Goal: Information Seeking & Learning: Learn about a topic

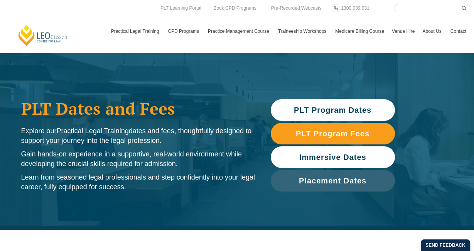
click at [315, 166] on link "Immersive Dates" at bounding box center [333, 157] width 124 height 22
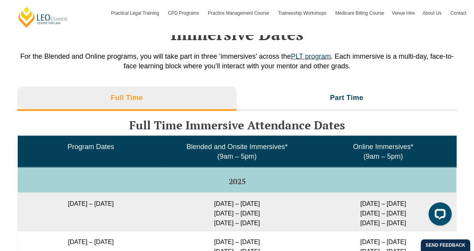
scroll to position [1192, 0]
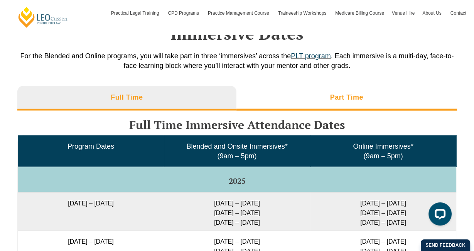
click at [299, 104] on li "Part Time" at bounding box center [347, 98] width 221 height 25
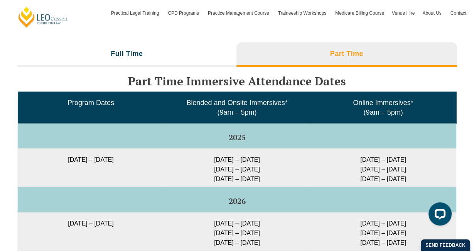
scroll to position [1244, 0]
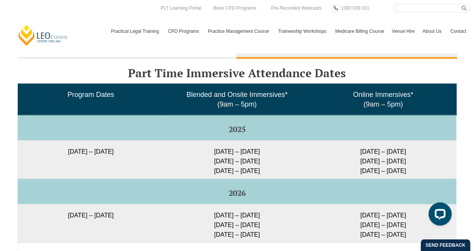
click at [112, 73] on h3 "Part Time Immersive Attendance Dates" at bounding box center [237, 73] width 440 height 13
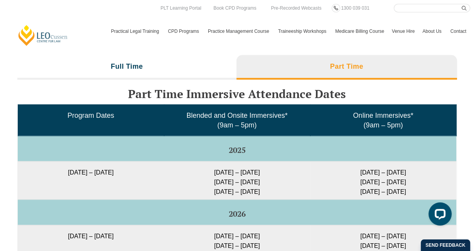
scroll to position [1222, 0]
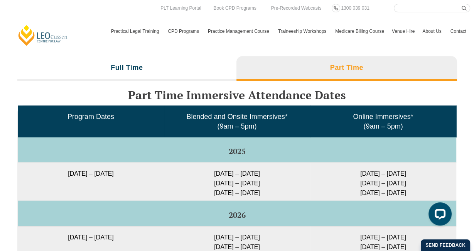
click at [112, 73] on li "Full Time" at bounding box center [127, 68] width 220 height 25
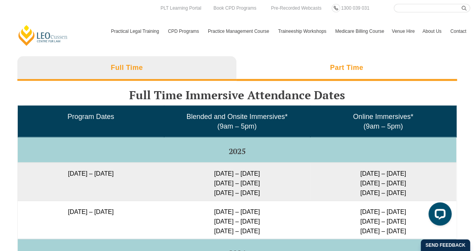
click at [278, 78] on li "Part Time" at bounding box center [347, 68] width 221 height 25
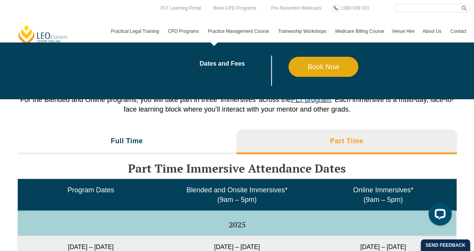
scroll to position [1134, 0]
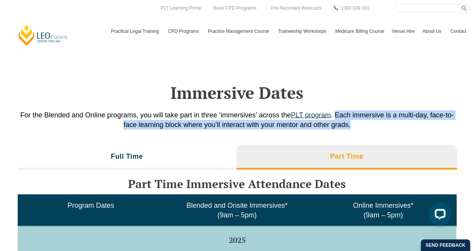
drag, startPoint x: 337, startPoint y: 114, endPoint x: 361, endPoint y: 127, distance: 27.1
click at [361, 127] on p "For the Blended and Online programs, you will take part in three ‘immersives’ a…" at bounding box center [237, 119] width 440 height 19
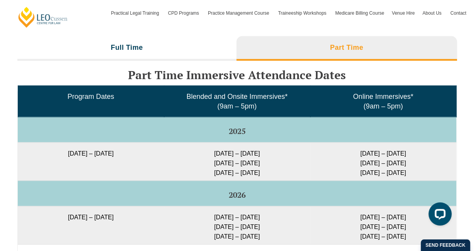
scroll to position [1243, 0]
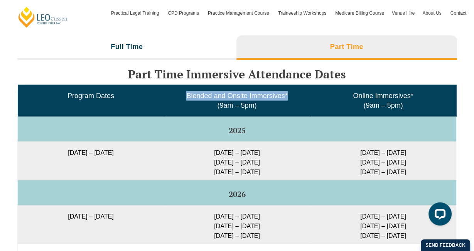
drag, startPoint x: 184, startPoint y: 93, endPoint x: 298, endPoint y: 96, distance: 113.9
click at [298, 96] on td "Blended and Onsite Immersives* (9am – 5pm)" at bounding box center [237, 100] width 146 height 31
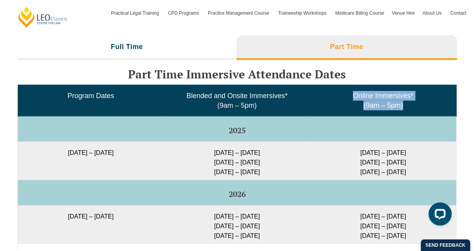
drag, startPoint x: 356, startPoint y: 94, endPoint x: 416, endPoint y: 101, distance: 60.6
click at [416, 101] on td "Online Immersives* (9am – 5pm)" at bounding box center [383, 100] width 146 height 31
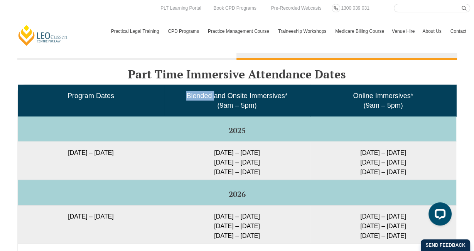
drag, startPoint x: 185, startPoint y: 91, endPoint x: 215, endPoint y: 96, distance: 30.1
click at [215, 96] on td "Blended and Onsite Immersives* (9am – 5pm)" at bounding box center [237, 100] width 146 height 31
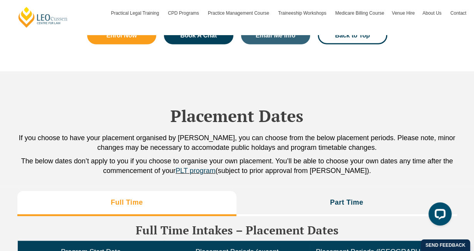
scroll to position [1614, 0]
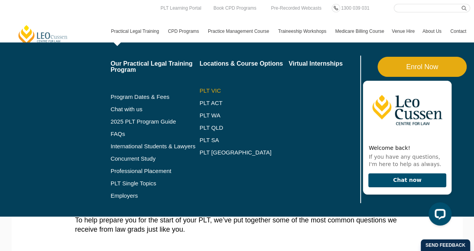
click at [200, 92] on link "PLT VIC" at bounding box center [244, 91] width 89 height 6
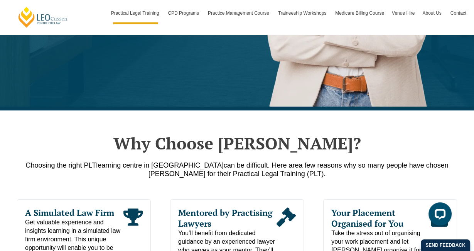
scroll to position [243, 0]
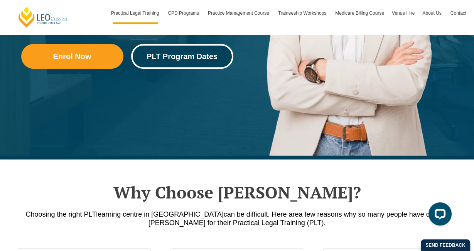
click at [198, 58] on span "PLT Program Dates" at bounding box center [182, 57] width 71 height 8
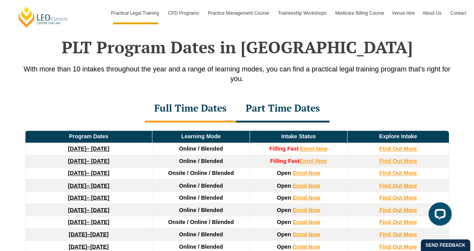
scroll to position [1007, 0]
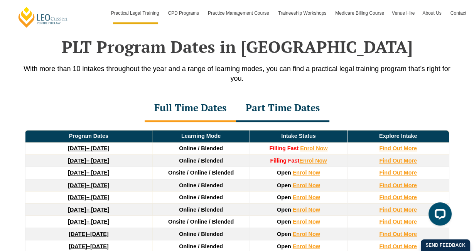
click at [273, 113] on div "Part Time Dates" at bounding box center [282, 108] width 93 height 27
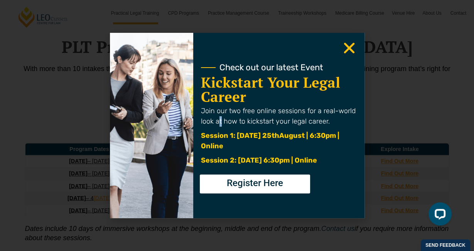
click at [220, 113] on span "Join our two free online sessions for a real-world look at how to kickstart you…" at bounding box center [278, 116] width 155 height 19
click at [356, 45] on icon "Close" at bounding box center [349, 48] width 15 height 15
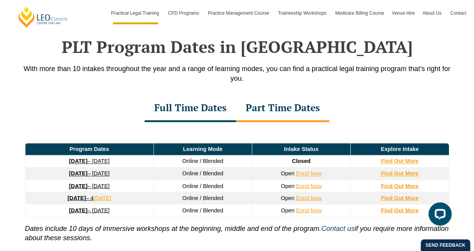
click at [208, 113] on div "Full Time Dates" at bounding box center [190, 108] width 91 height 27
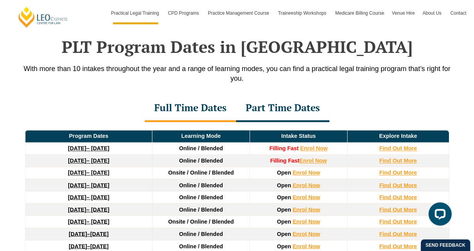
click at [267, 120] on div "Part Time Dates" at bounding box center [282, 108] width 93 height 27
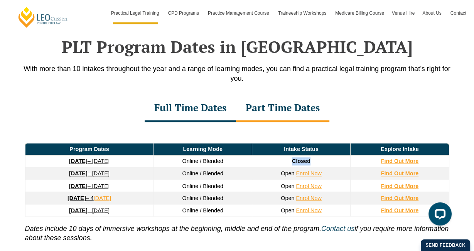
drag, startPoint x: 289, startPoint y: 162, endPoint x: 315, endPoint y: 166, distance: 26.2
click at [315, 166] on td "Closed" at bounding box center [301, 161] width 98 height 12
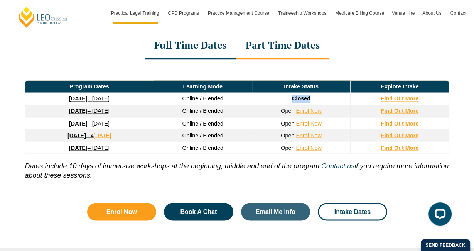
scroll to position [1070, 0]
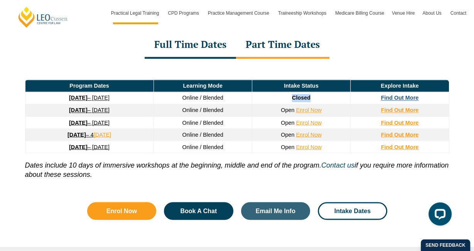
click at [394, 98] on strong "Find Out More" at bounding box center [400, 98] width 38 height 6
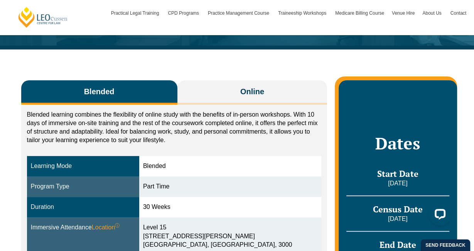
scroll to position [111, 0]
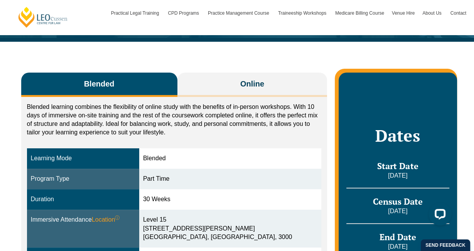
drag, startPoint x: 191, startPoint y: 149, endPoint x: 164, endPoint y: 148, distance: 26.3
click at [164, 154] on div "Blended" at bounding box center [230, 158] width 174 height 9
